Goal: Task Accomplishment & Management: Complete application form

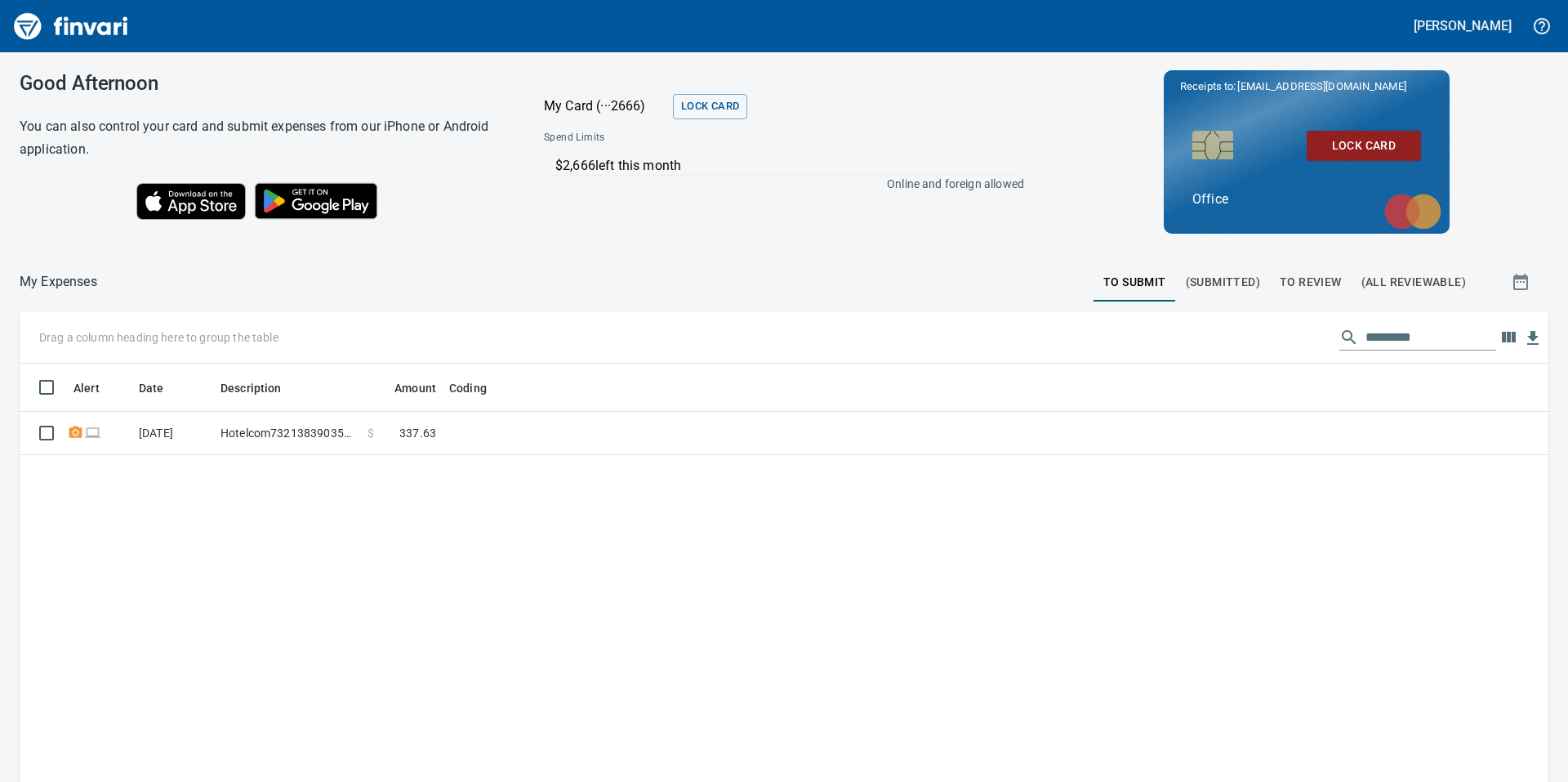
scroll to position [590, 1505]
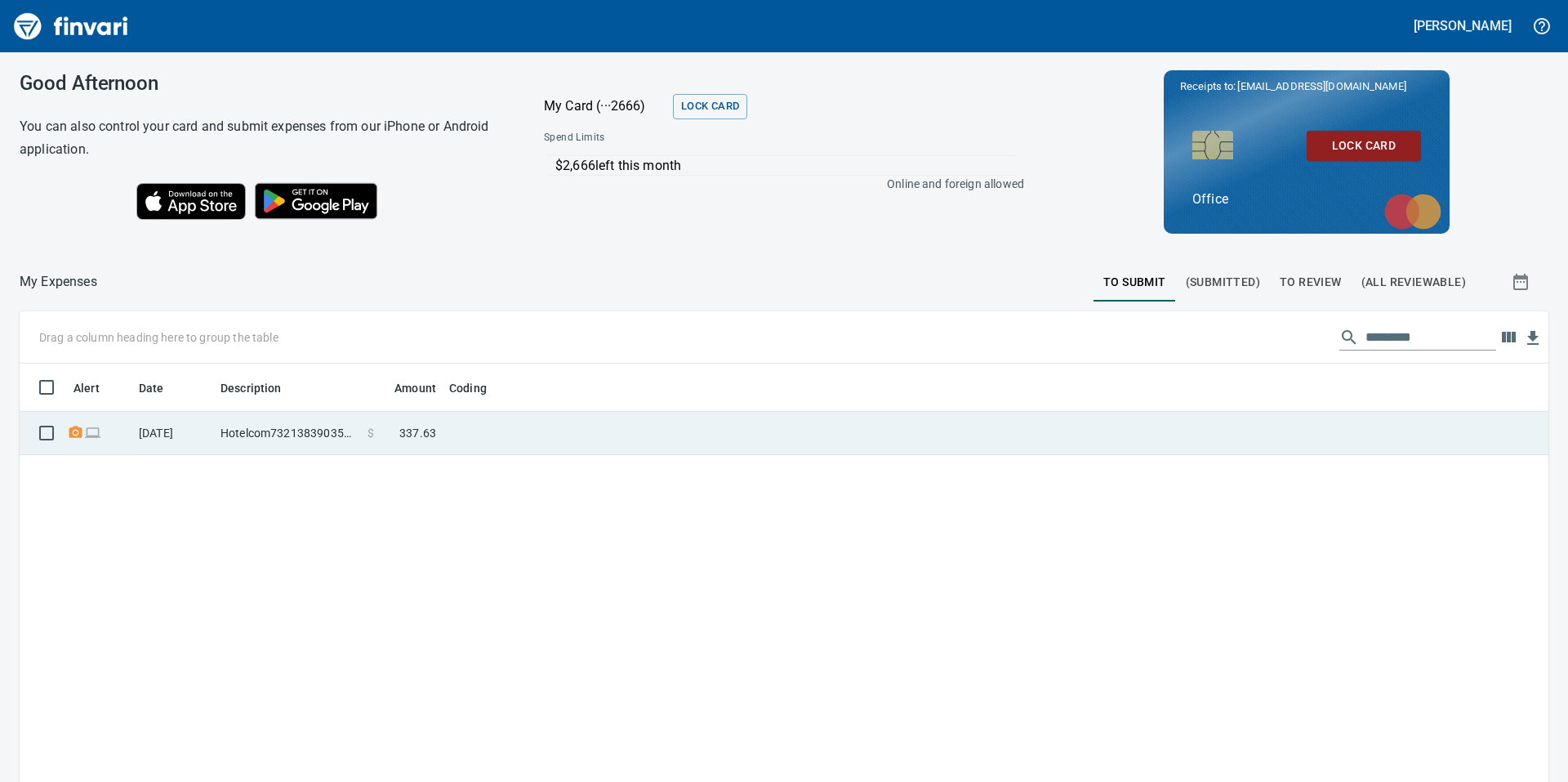
click at [327, 429] on td "Hotelcom73213839035200 [DOMAIN_NAME] WA" at bounding box center [288, 432] width 147 height 43
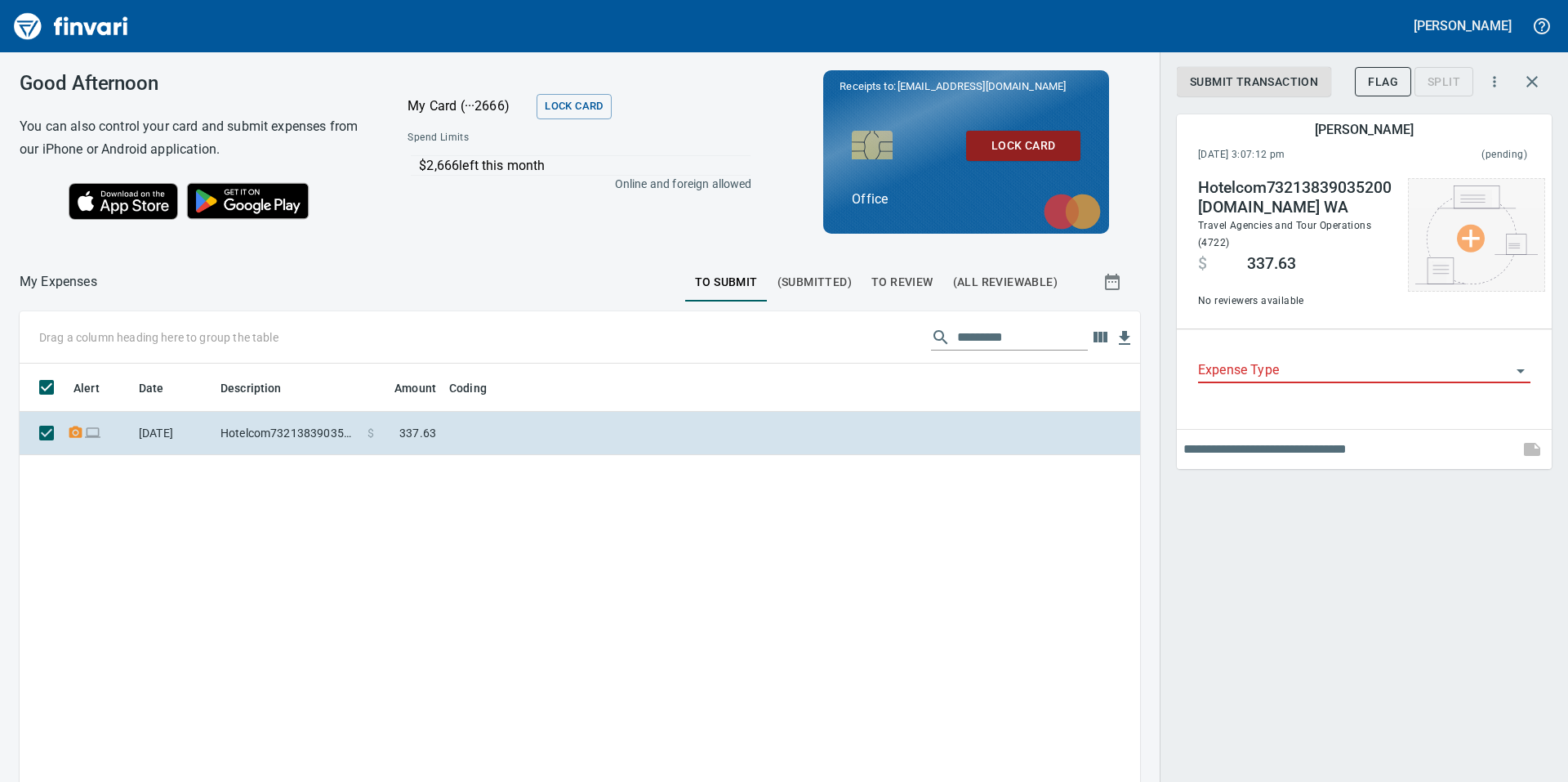
scroll to position [590, 1096]
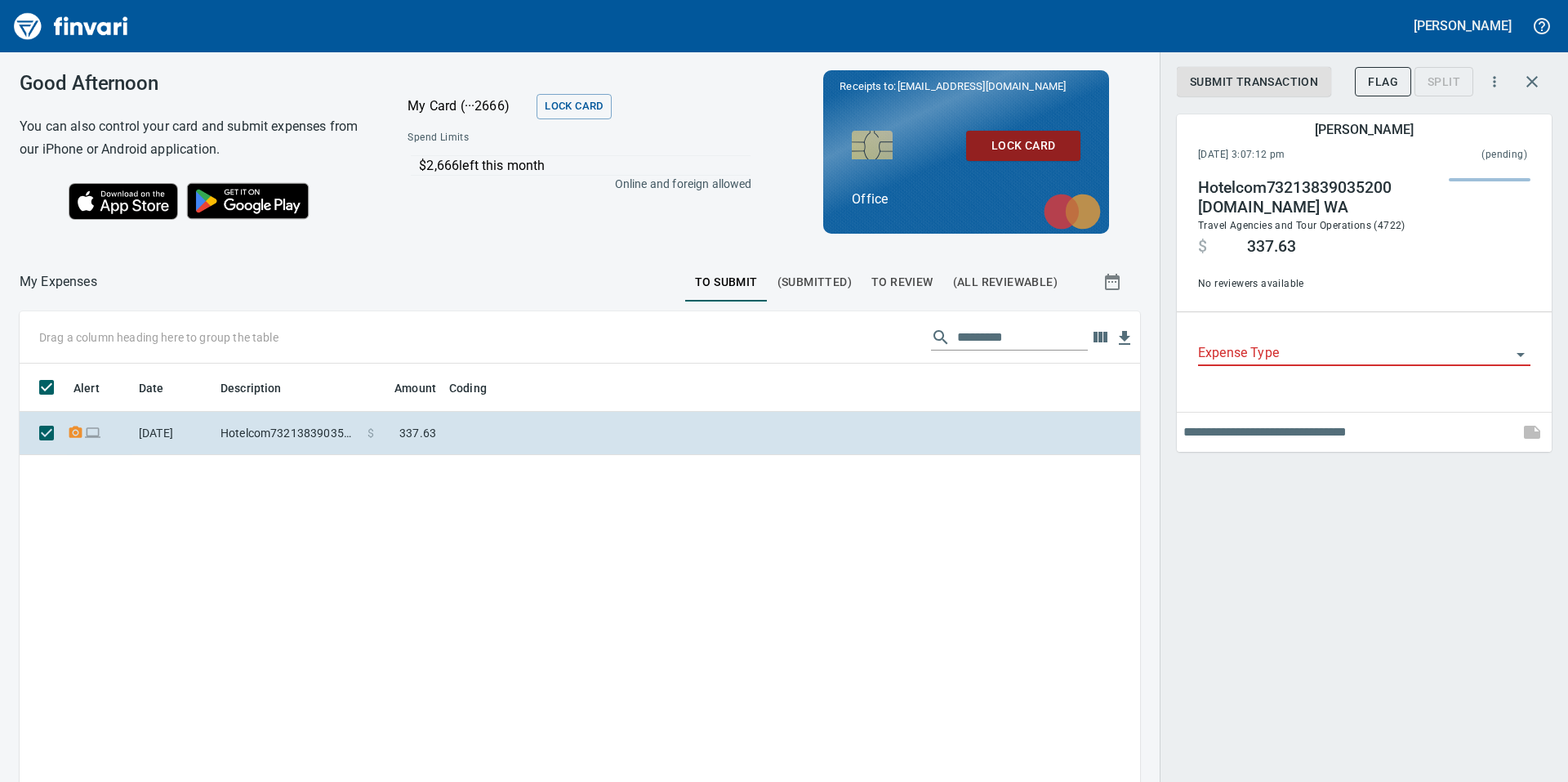
click at [1303, 356] on input "Expense Type" at bounding box center [1355, 353] width 312 height 23
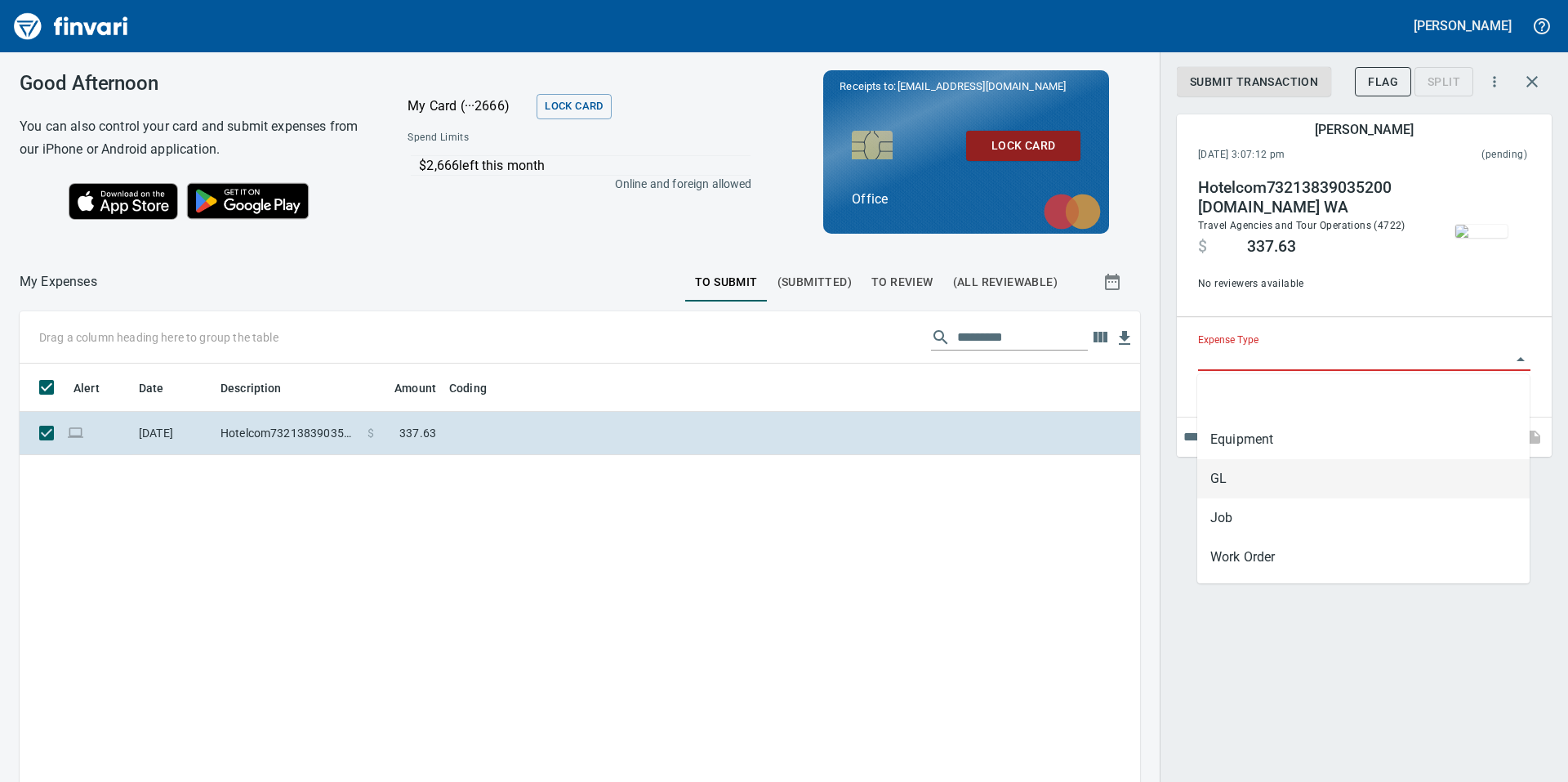
click at [1294, 485] on li "GL" at bounding box center [1363, 478] width 332 height 39
type input "**"
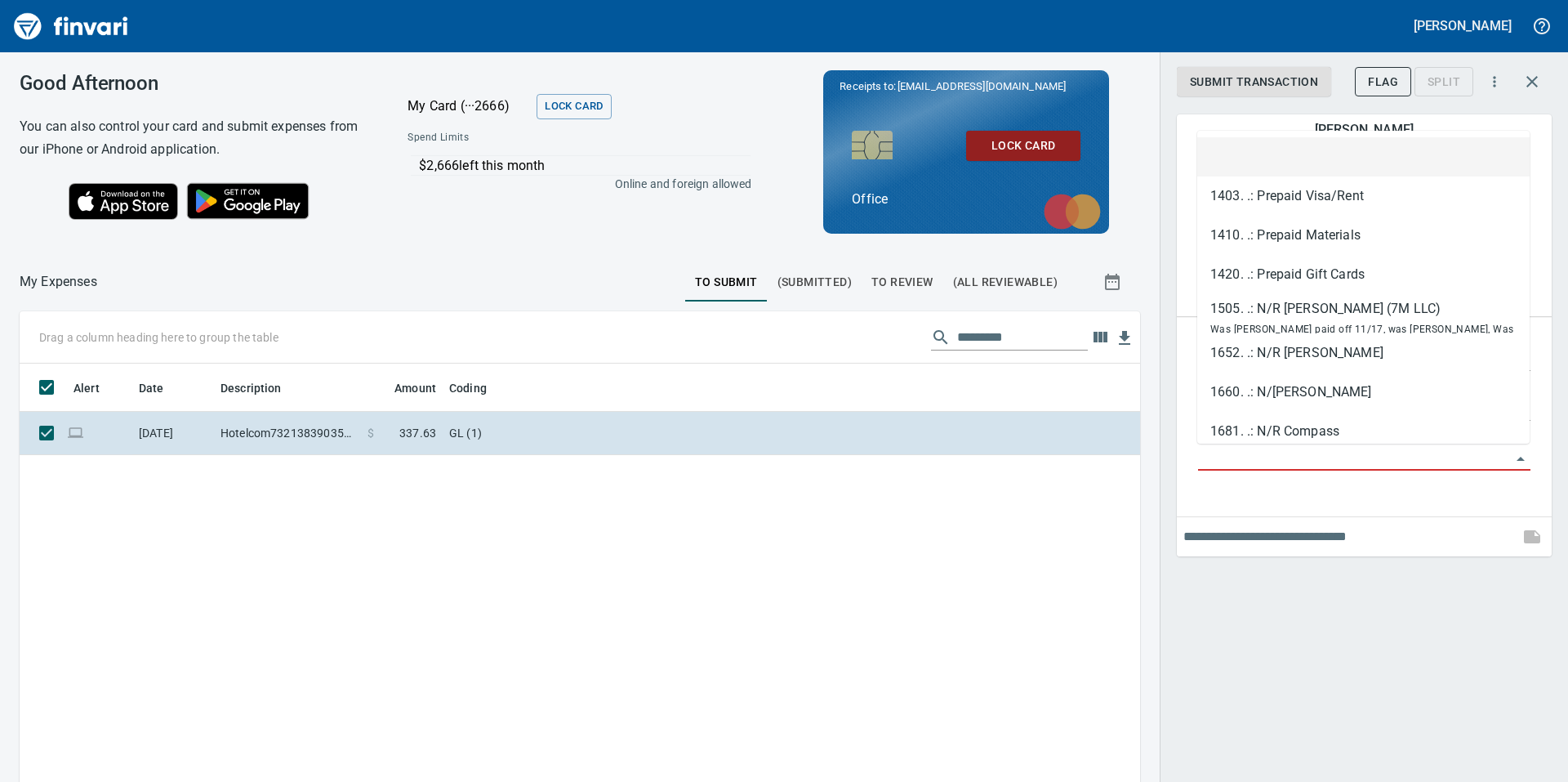
click at [1259, 452] on input "GL Account" at bounding box center [1355, 458] width 312 height 23
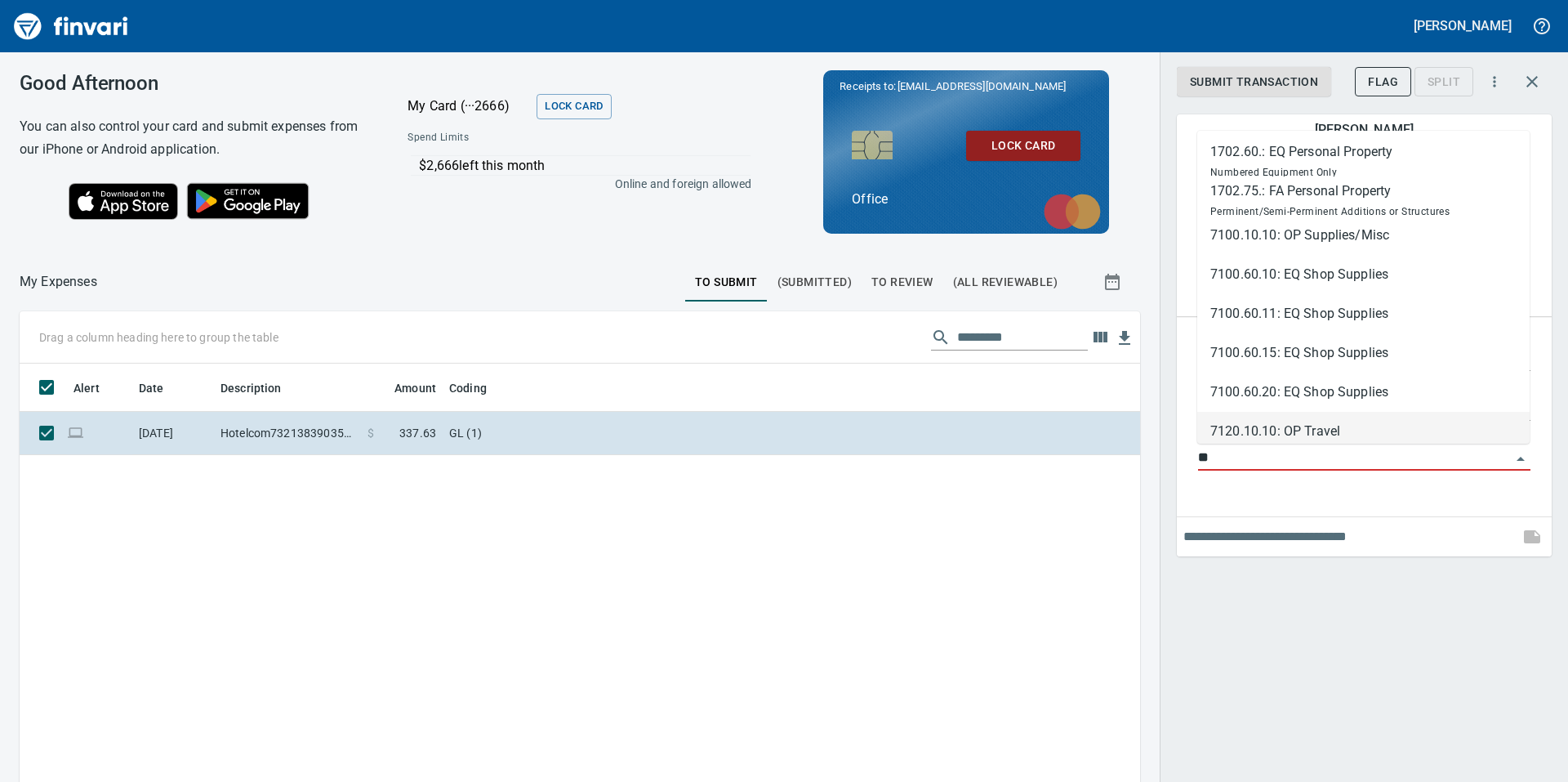
click at [1282, 426] on li "7120.10.10: OP Travel" at bounding box center [1363, 431] width 332 height 39
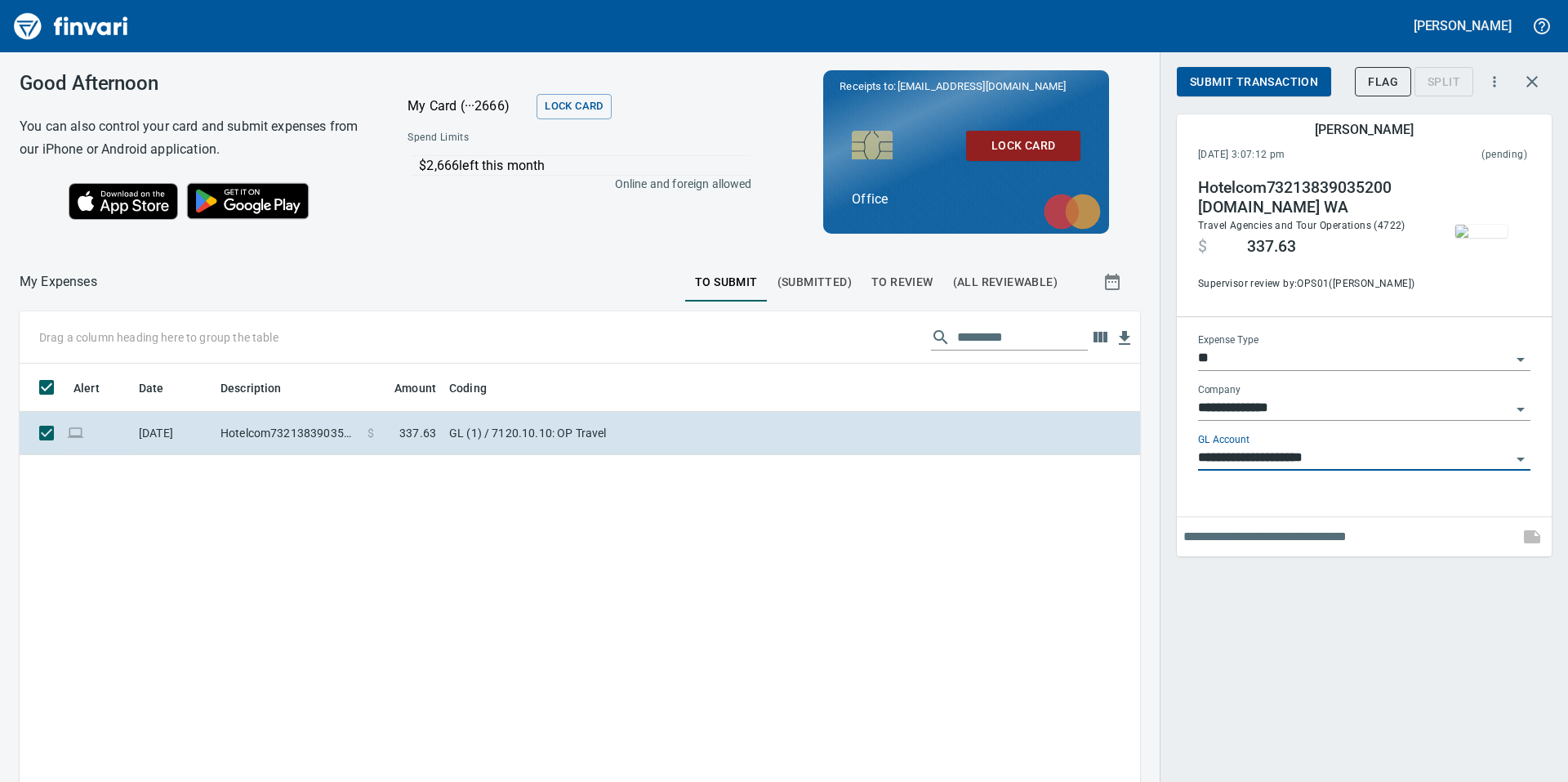
type input "**********"
click at [770, 588] on div "Alert Date Description Amount Coding [DATE] Hotelcom73213839035200 [DOMAIN_NAME…" at bounding box center [580, 665] width 1120 height 603
click at [1260, 82] on span "Submit Transaction" at bounding box center [1254, 81] width 129 height 20
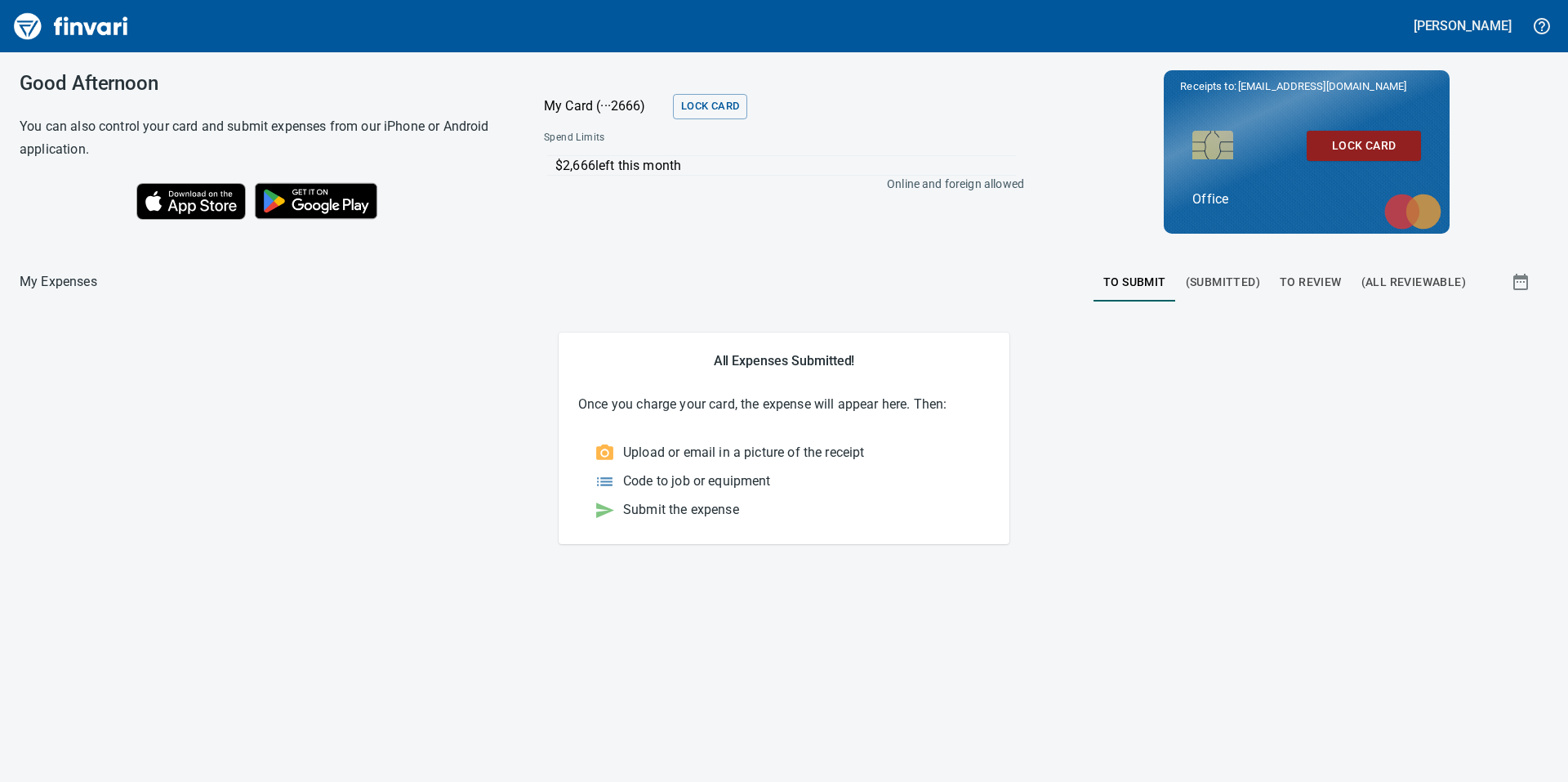
click at [297, 434] on main "All Expenses Submitted! Once you charge your card, the expense will appear here…" at bounding box center [784, 437] width 1529 height 211
